Goal: Information Seeking & Learning: Learn about a topic

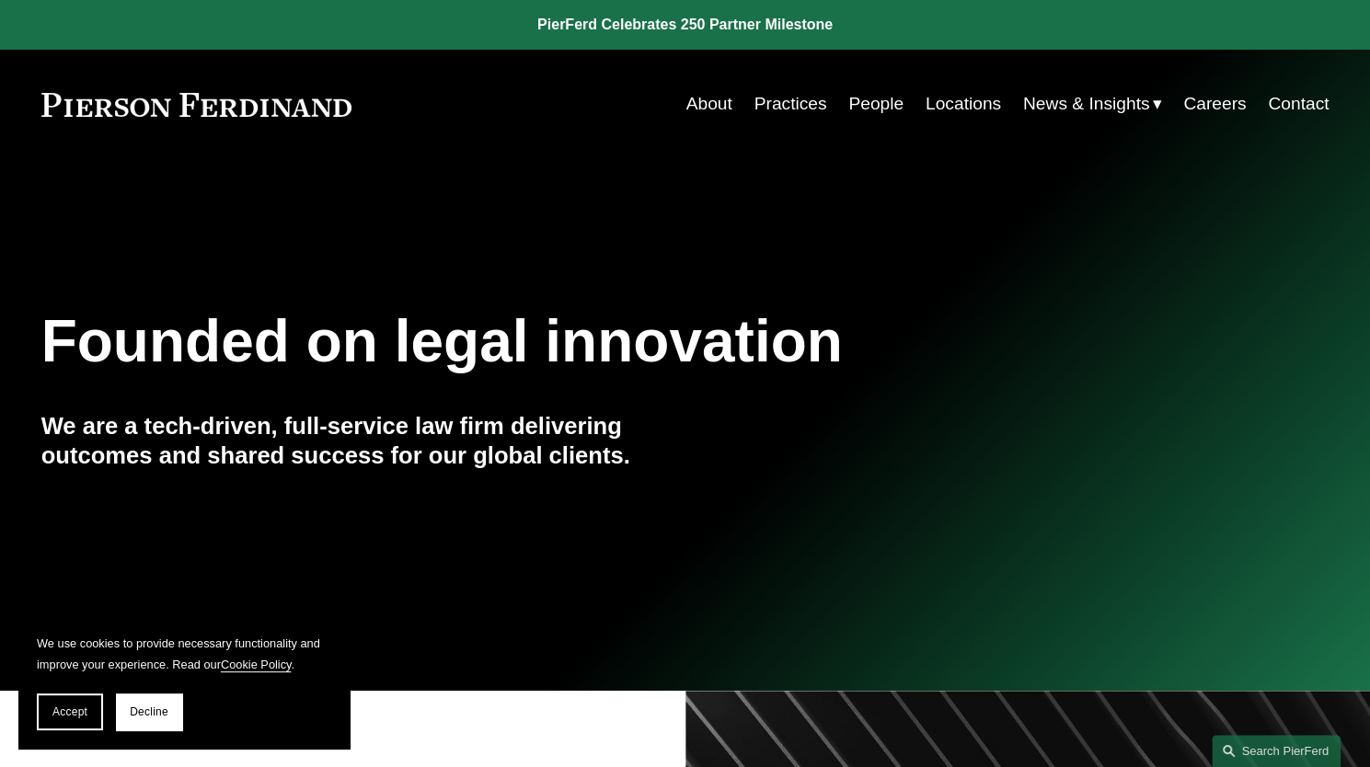
click at [865, 109] on link "People" at bounding box center [875, 103] width 55 height 35
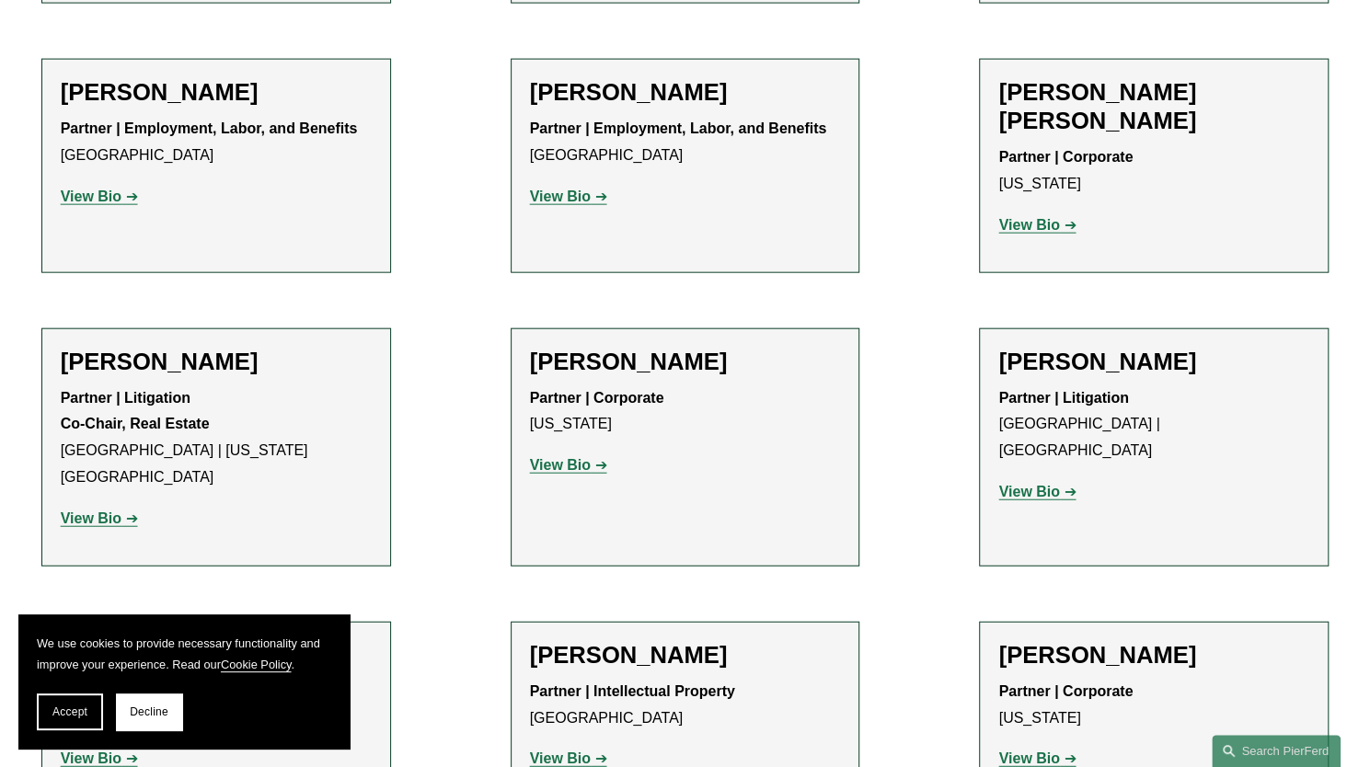
scroll to position [10765, 0]
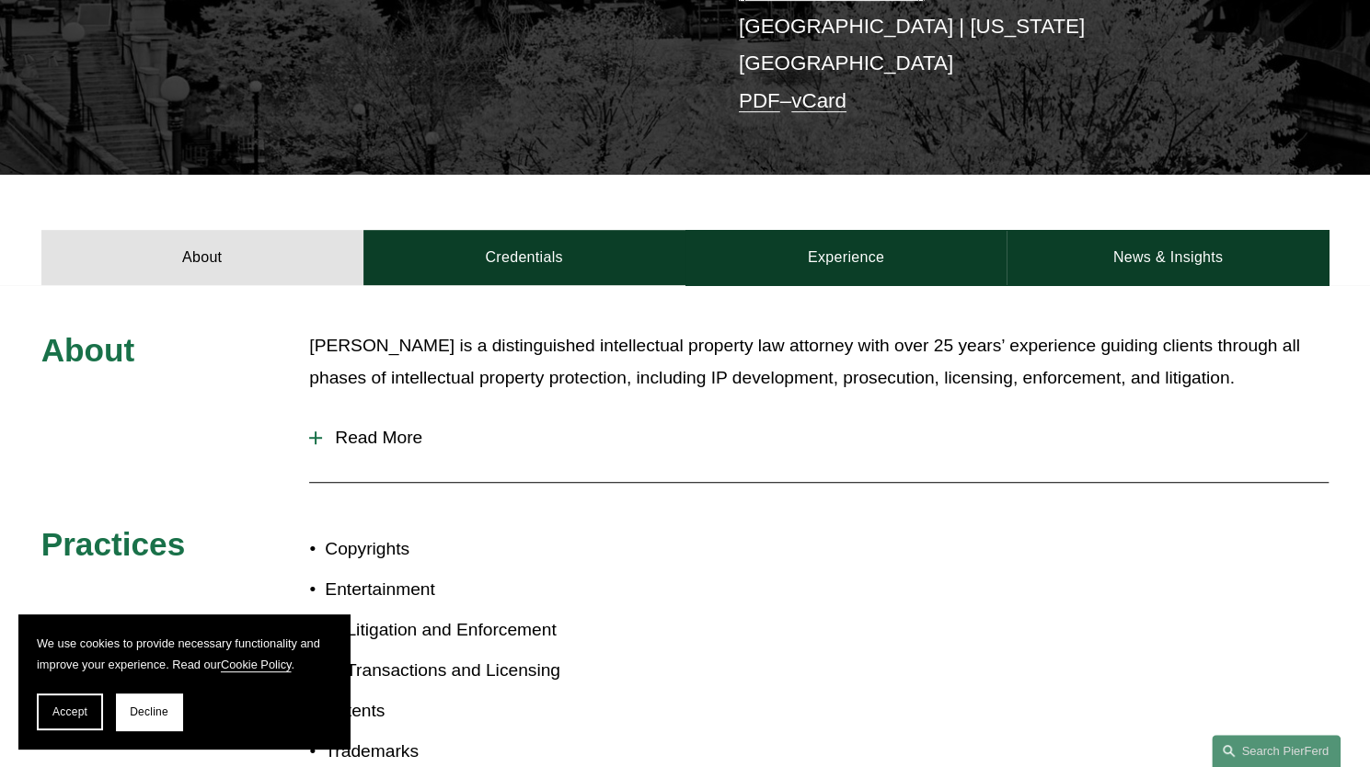
scroll to position [484, 0]
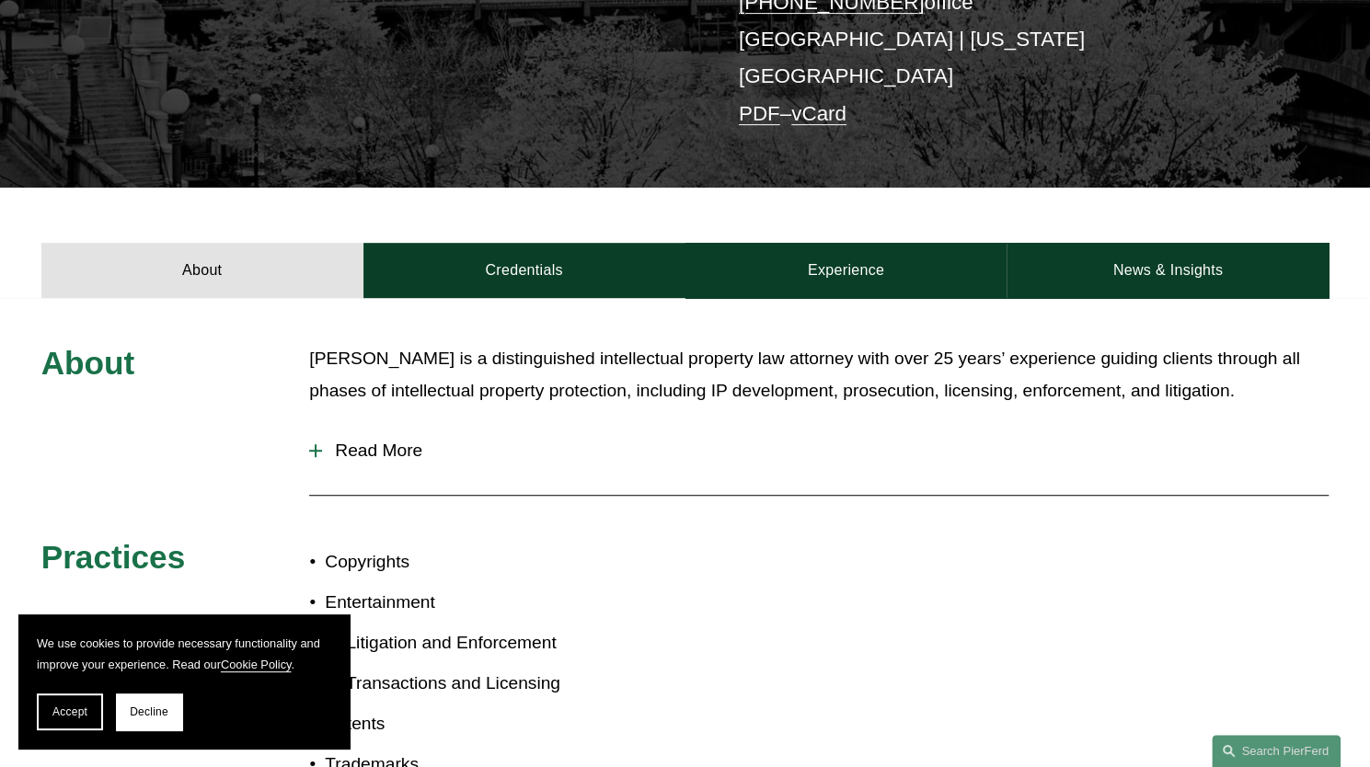
click at [328, 441] on span "Read More" at bounding box center [825, 451] width 1007 height 20
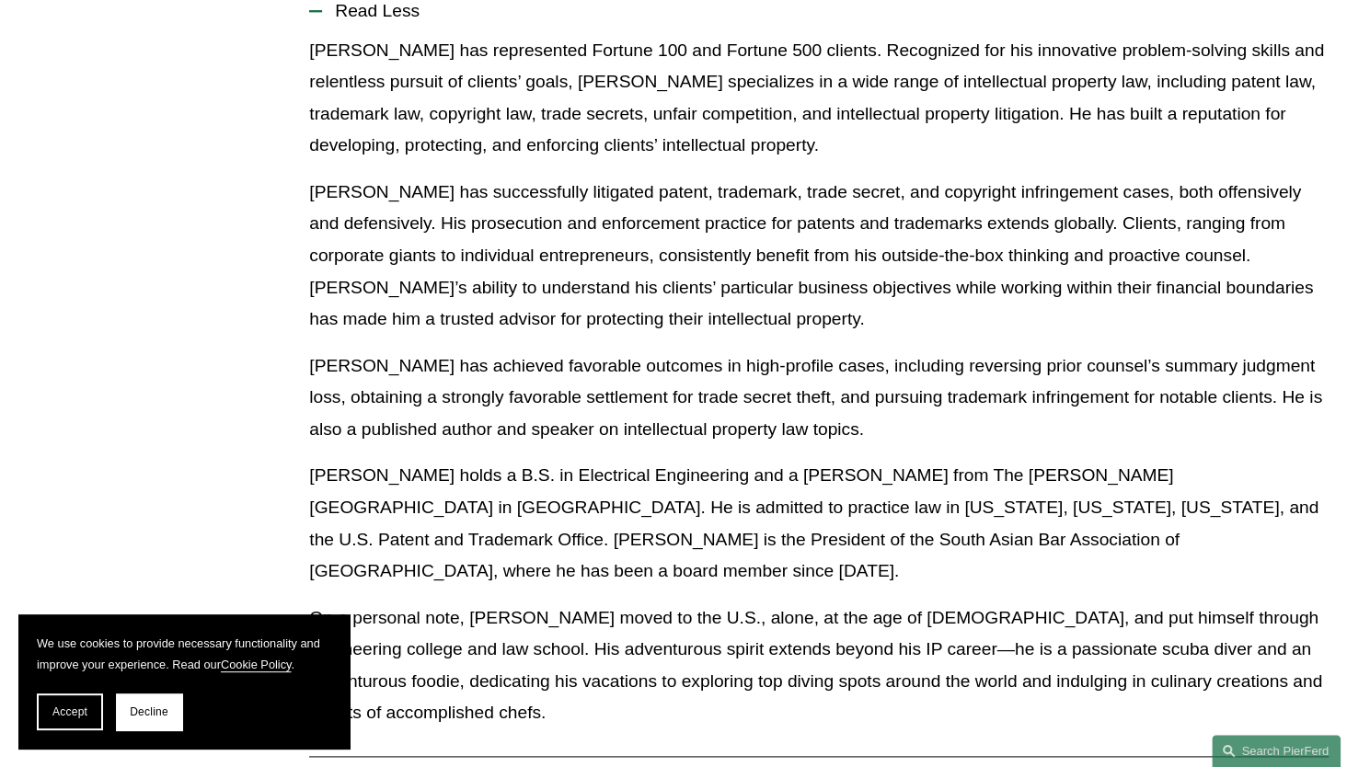
scroll to position [1036, 0]
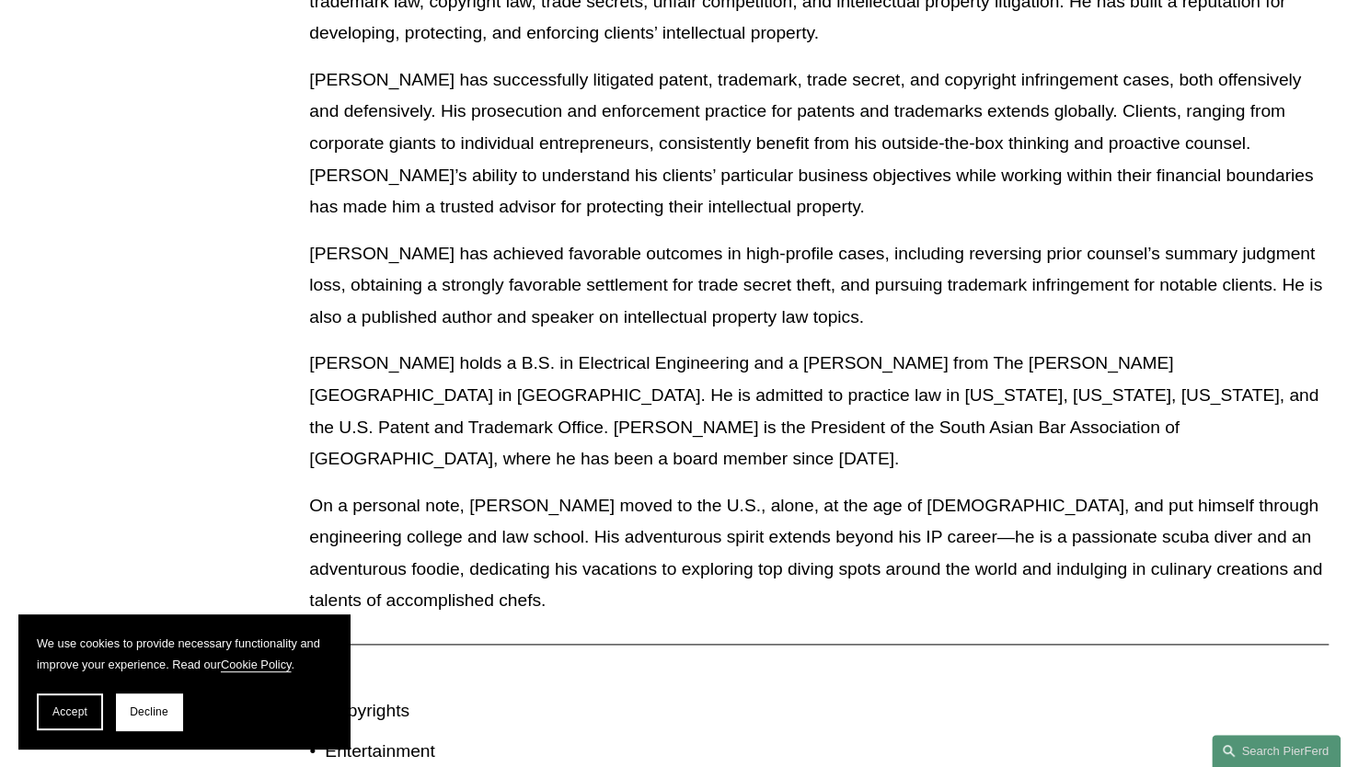
click at [874, 363] on p "[PERSON_NAME] holds a B.S. in Electrical Engineering and a [PERSON_NAME] from T…" at bounding box center [818, 411] width 1019 height 127
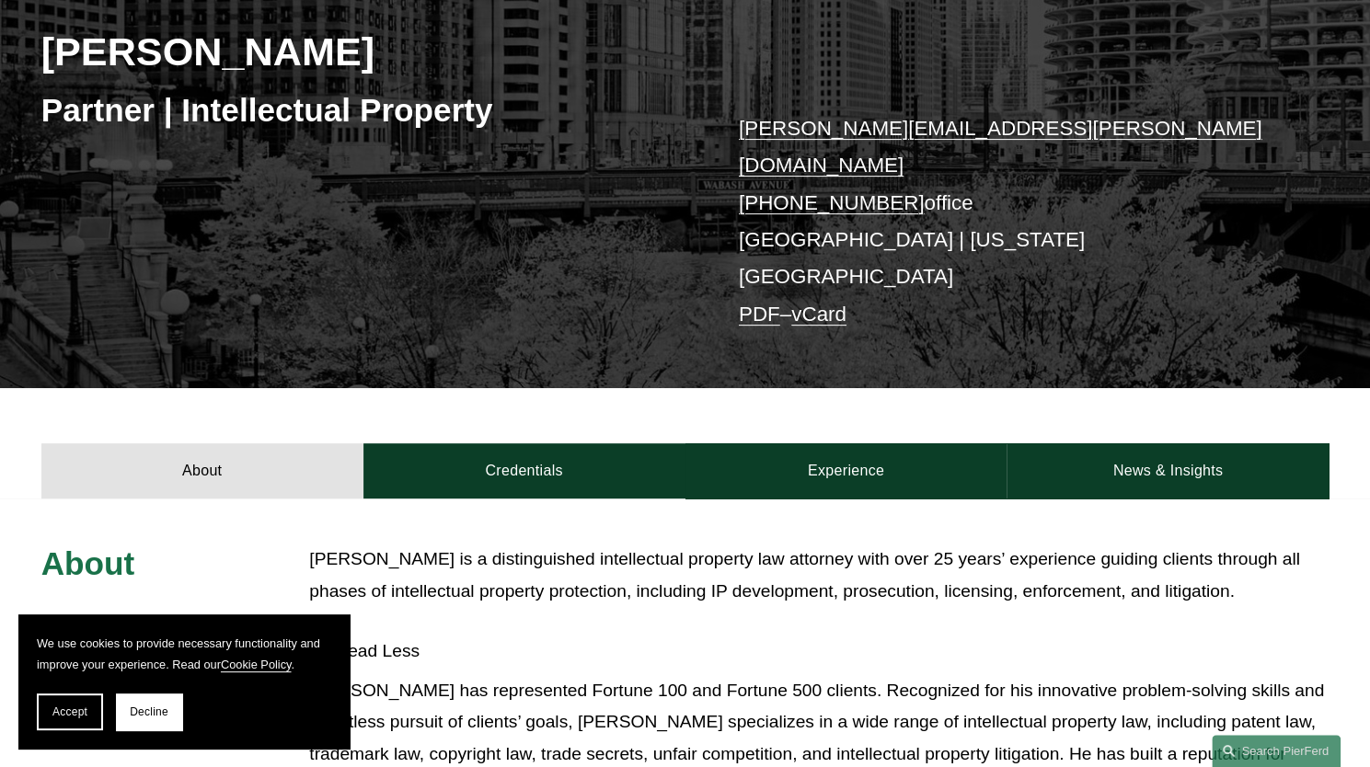
scroll to position [116, 0]
